Goal: Download file/media

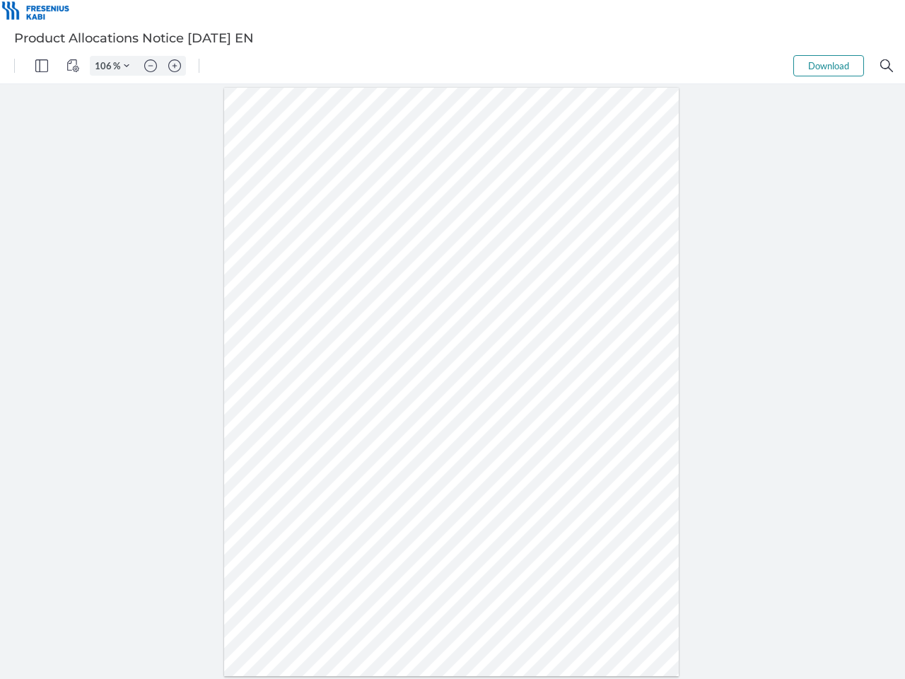
click at [42, 66] on img "Panel" at bounding box center [41, 65] width 13 height 13
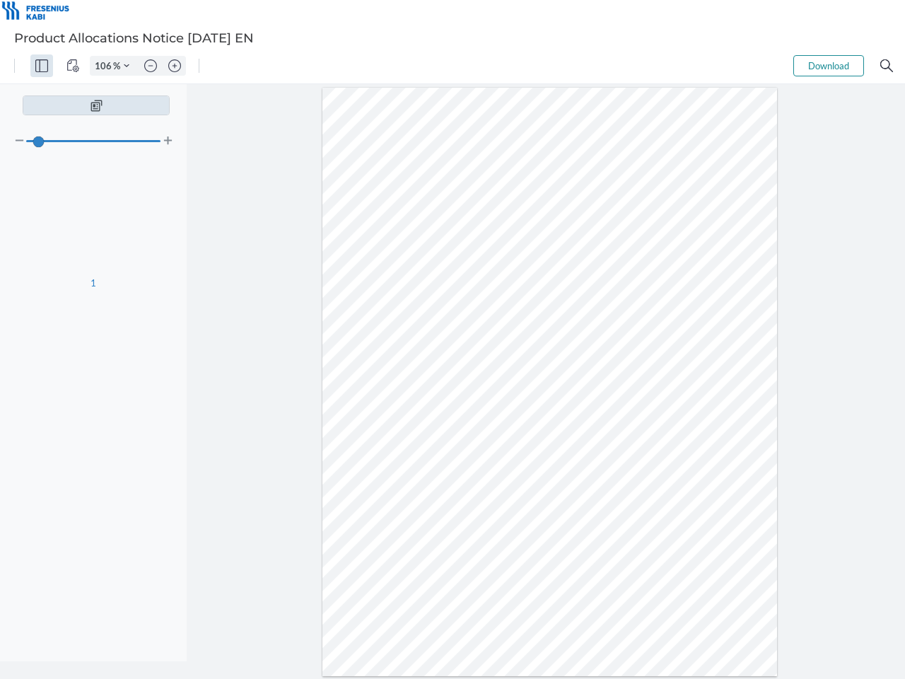
click at [73, 66] on img "View Controls" at bounding box center [72, 65] width 13 height 13
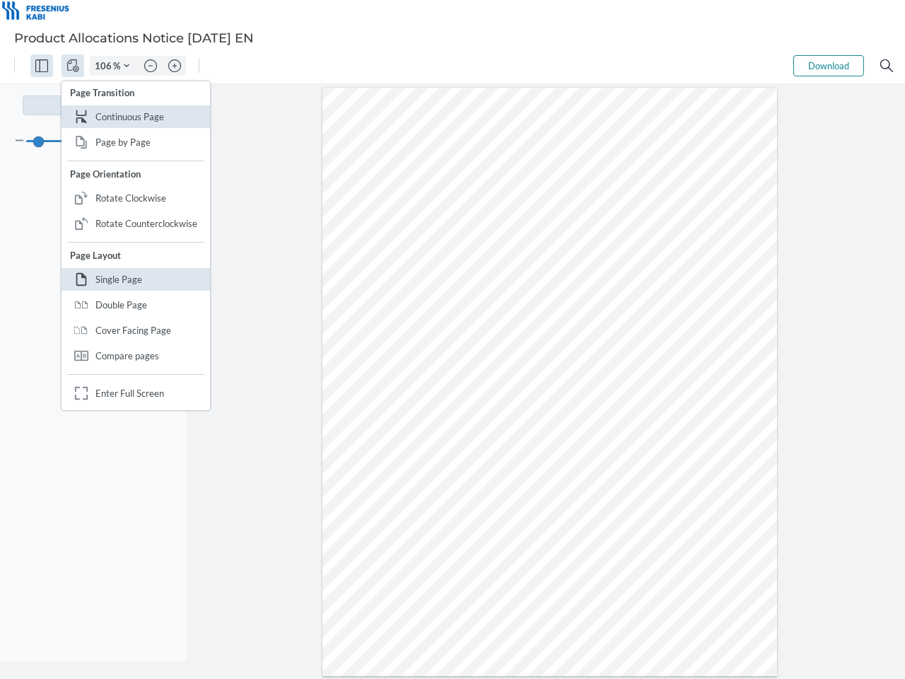
click at [105, 66] on input "106" at bounding box center [102, 65] width 23 height 13
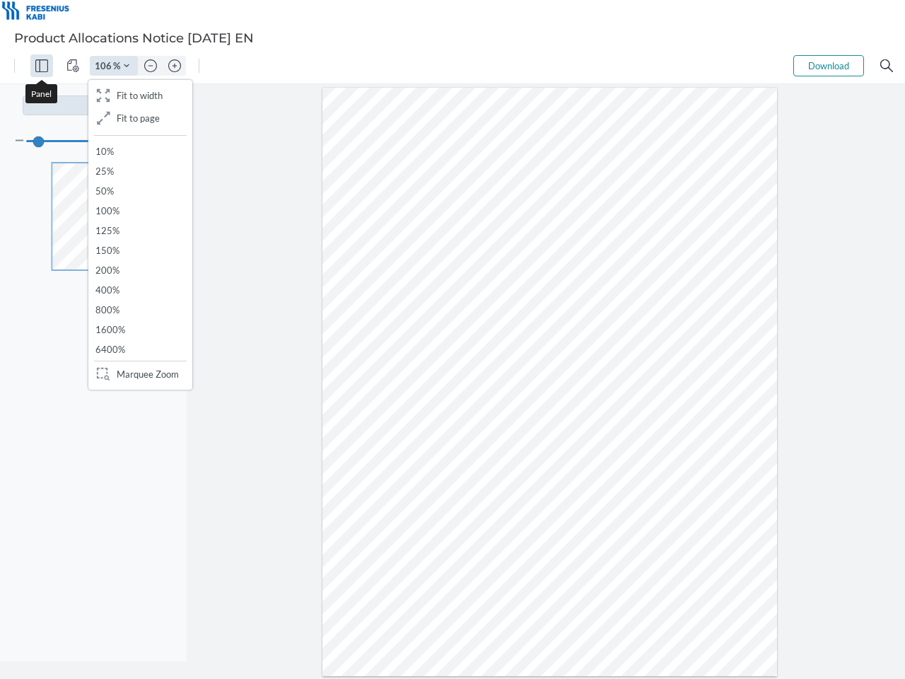
click at [127, 66] on img "Zoom Controls" at bounding box center [127, 66] width 6 height 6
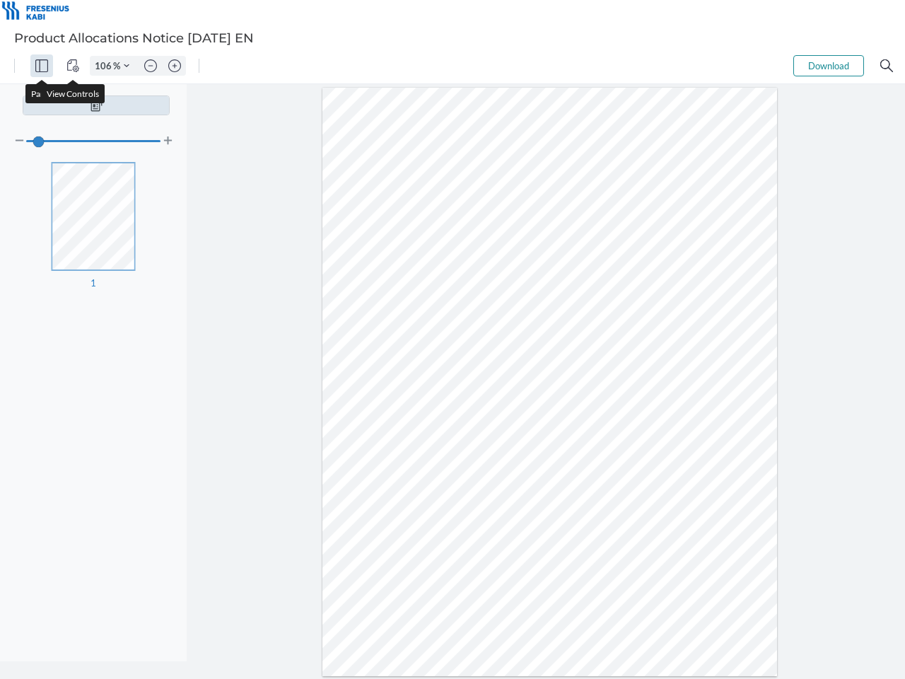
click at [151, 66] on img "Zoom out" at bounding box center [150, 65] width 13 height 13
click at [175, 66] on img "Zoom in" at bounding box center [174, 65] width 13 height 13
type input "106"
click at [829, 66] on button "Download" at bounding box center [829, 65] width 71 height 21
click at [887, 66] on img "Search" at bounding box center [887, 65] width 13 height 13
